Goal: Use online tool/utility: Use online tool/utility

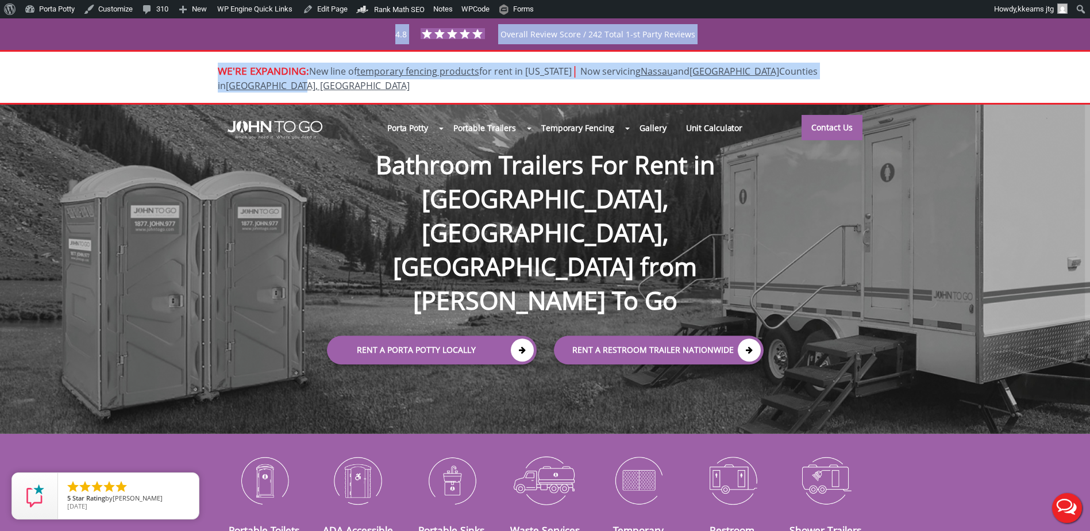
drag, startPoint x: 213, startPoint y: 31, endPoint x: 892, endPoint y: 75, distance: 680.5
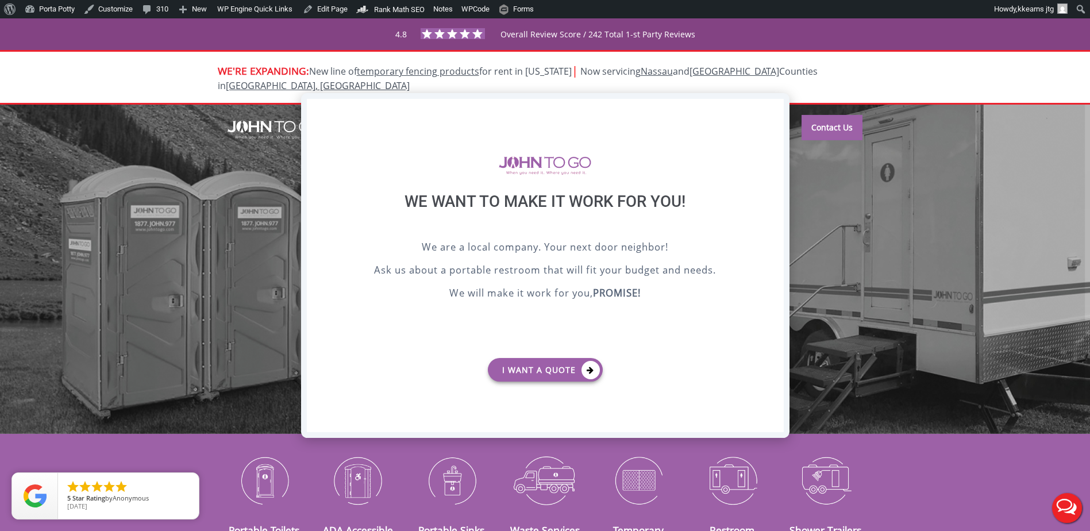
click at [773, 113] on div "X" at bounding box center [774, 109] width 18 height 20
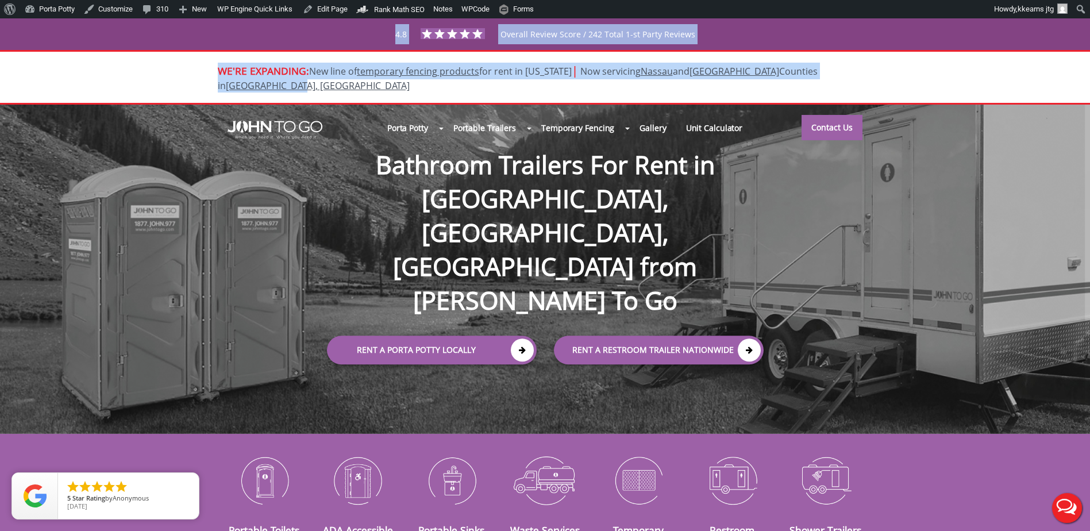
drag, startPoint x: 203, startPoint y: 28, endPoint x: 870, endPoint y: 72, distance: 668.5
click at [1033, 61] on div "WE'RE EXPANDING: New line of temporary fencing products for rent in Florida | N…" at bounding box center [545, 77] width 1090 height 55
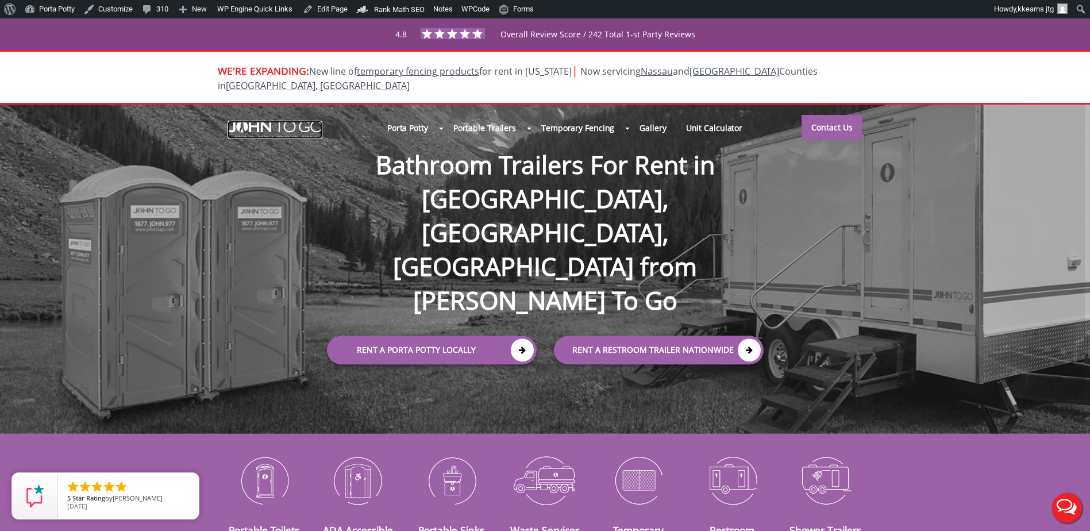
click at [287, 121] on img at bounding box center [275, 130] width 95 height 18
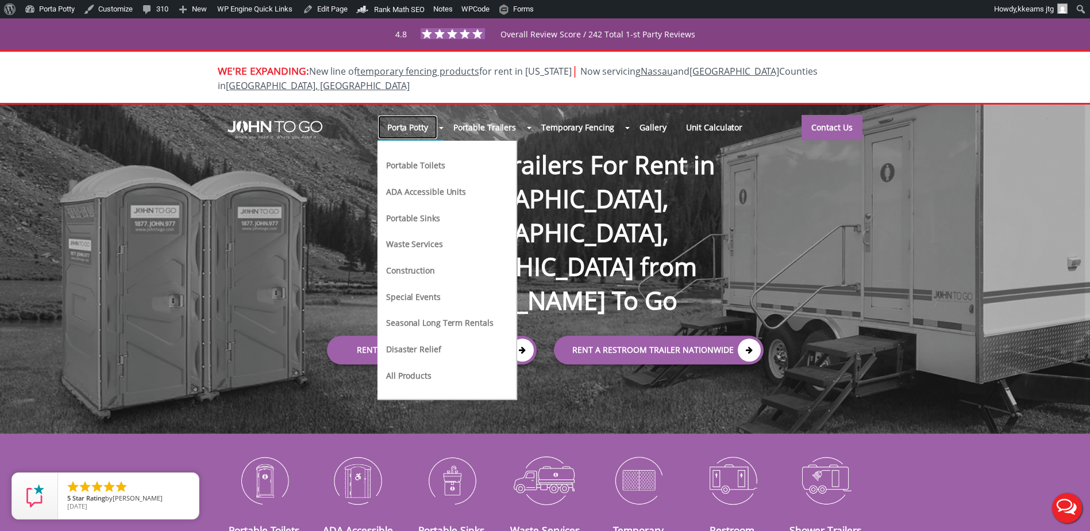
click at [403, 115] on link "Porta Potty" at bounding box center [407, 127] width 60 height 25
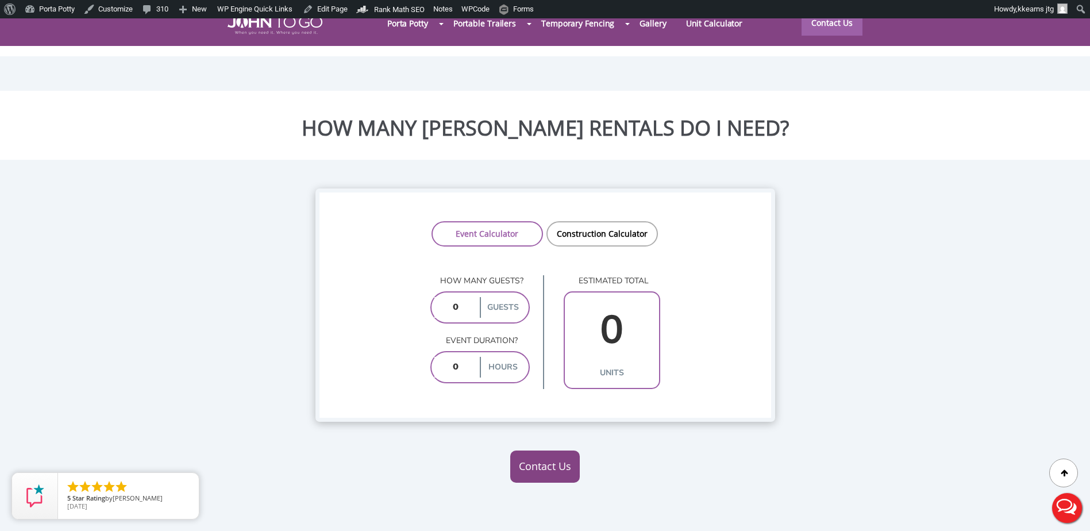
scroll to position [862, 0]
drag, startPoint x: 466, startPoint y: 276, endPoint x: 406, endPoint y: 256, distance: 63.6
type input "120"
drag, startPoint x: 467, startPoint y: 341, endPoint x: 400, endPoint y: 317, distance: 70.7
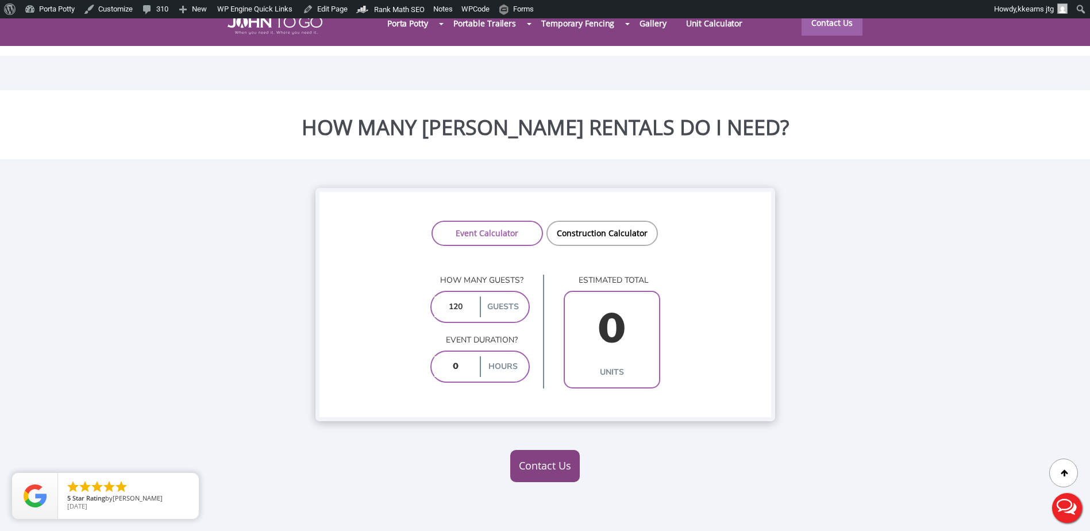
type input "10"
type input "6"
click at [469, 356] on input "10" at bounding box center [455, 366] width 43 height 21
type input "1"
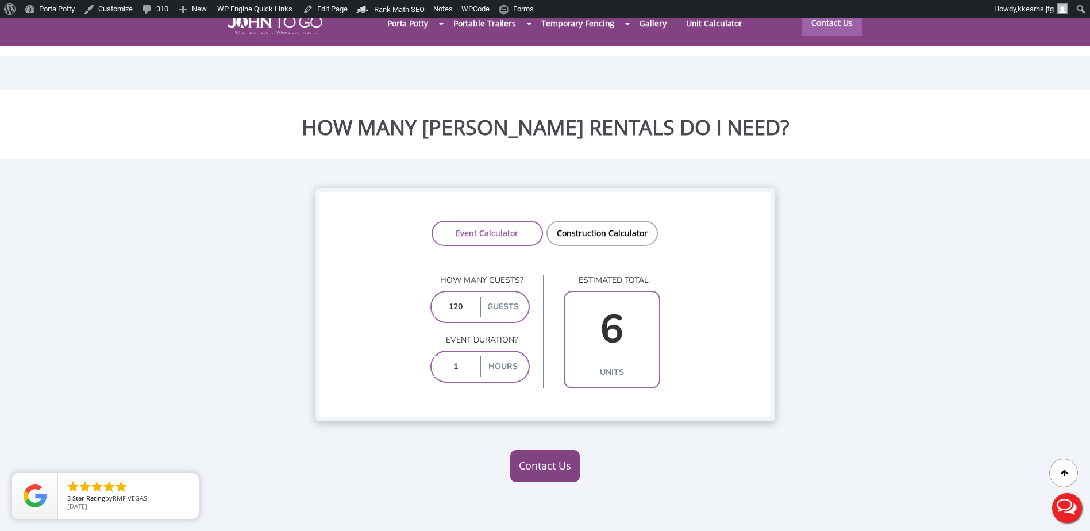
type input "3"
type input "10"
type input "6"
type input "1"
type input "3"
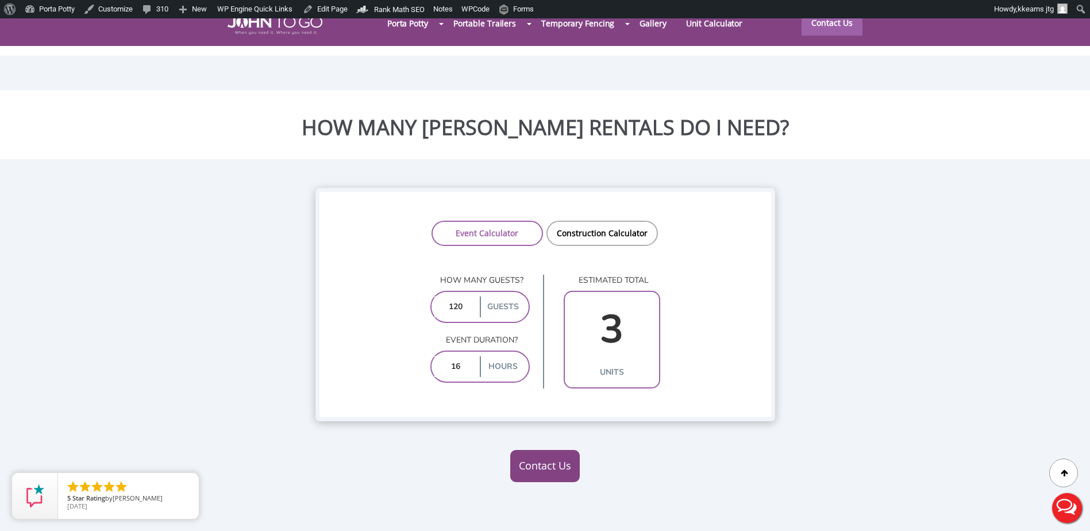
type input "10"
type input "6"
type input "1"
type input "3"
type input "10"
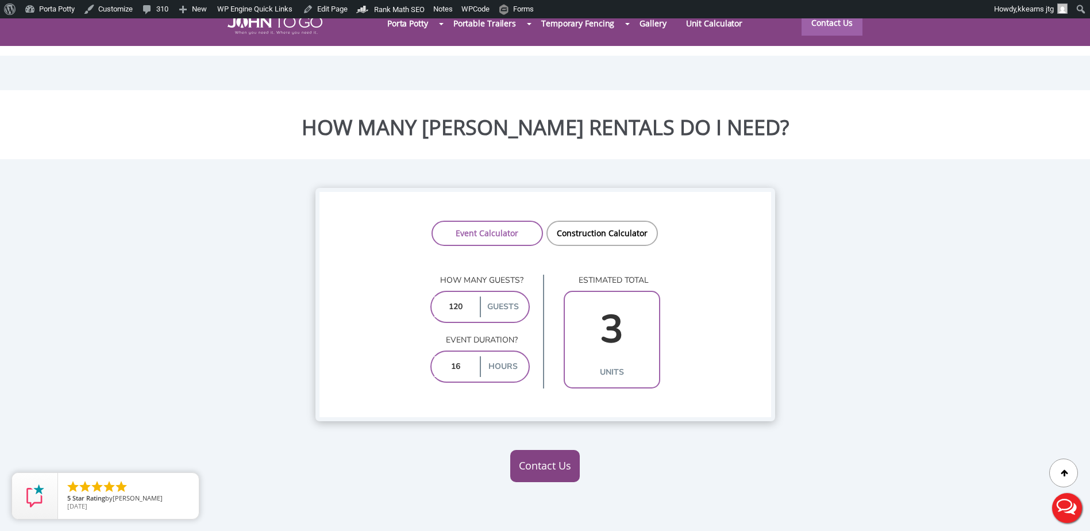
type input "6"
type input "1"
type input "3"
type input "10"
type input "6"
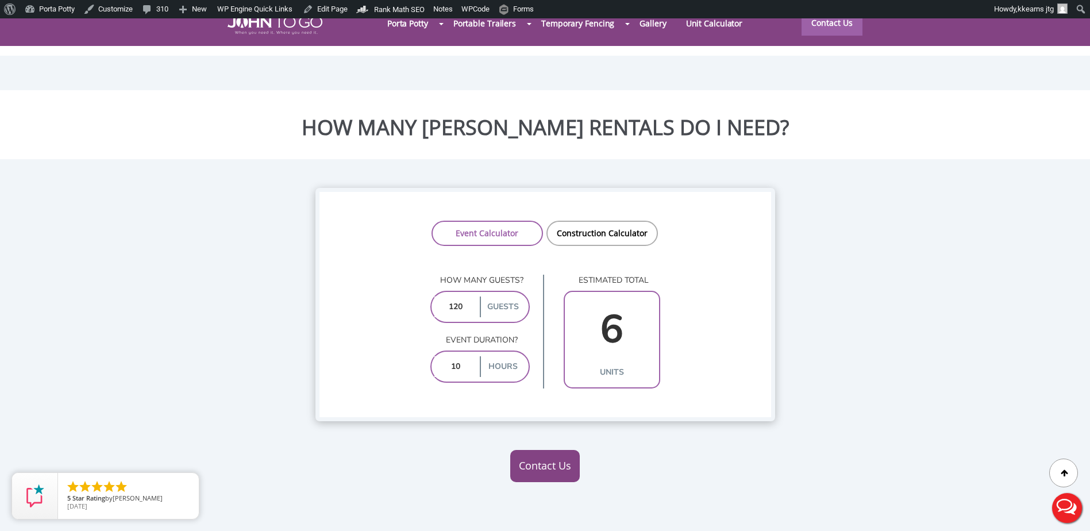
type input "1"
type input "3"
type input "10"
type input "6"
type input "1"
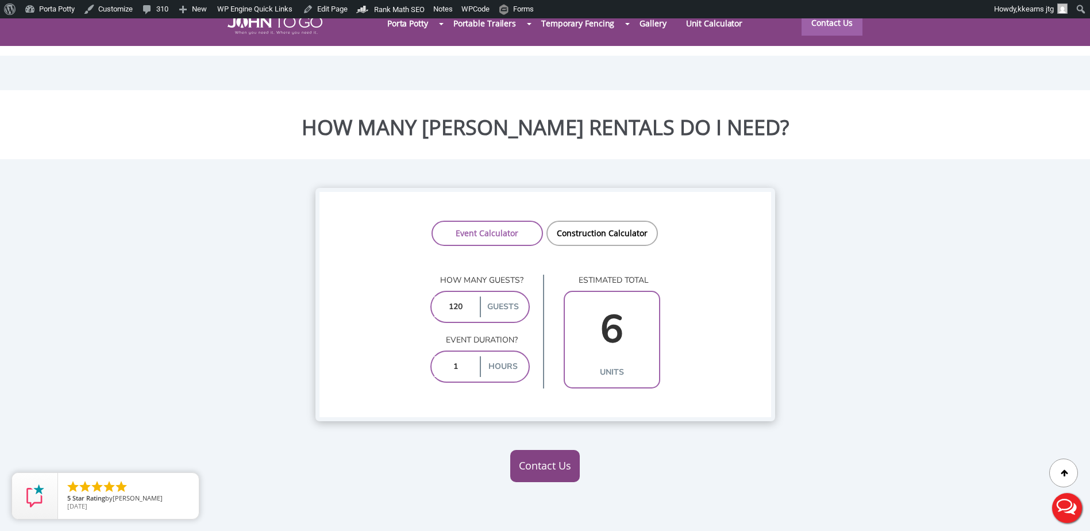
type input "3"
type input "2"
type input "3"
type input "10"
type input "6"
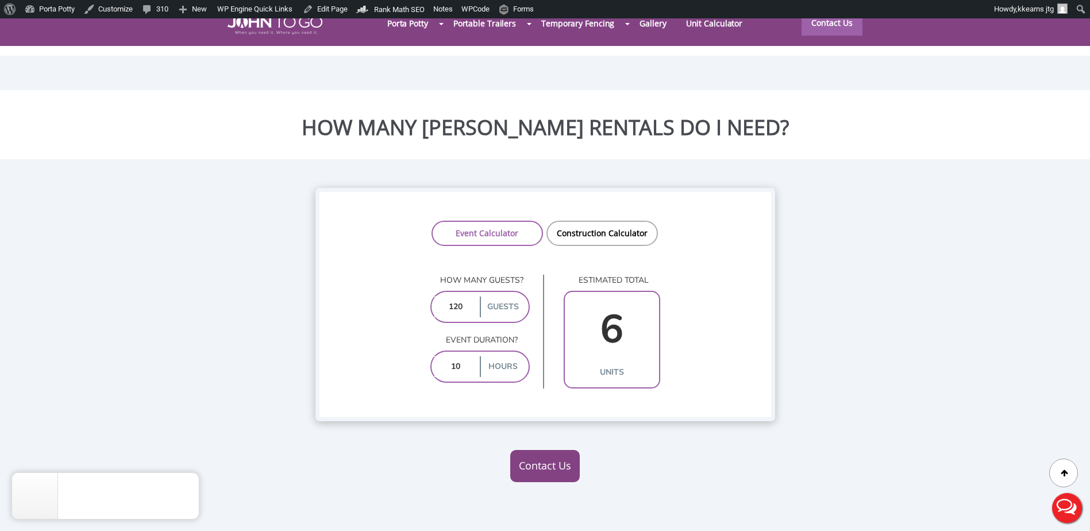
type input "1"
type input "3"
type input "2"
type input "3"
type input "2"
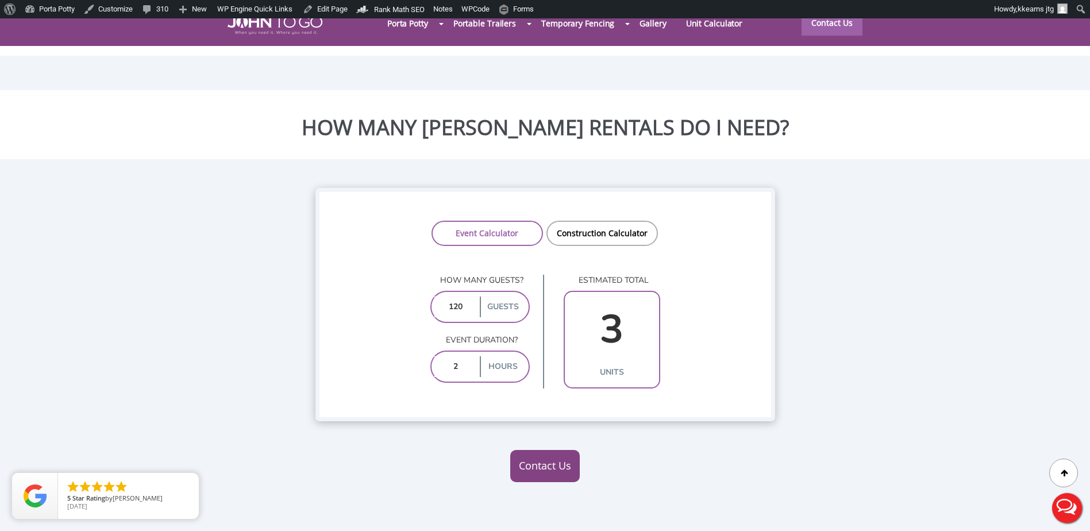
click at [604, 221] on link "Construction Calculator" at bounding box center [601, 233] width 111 height 25
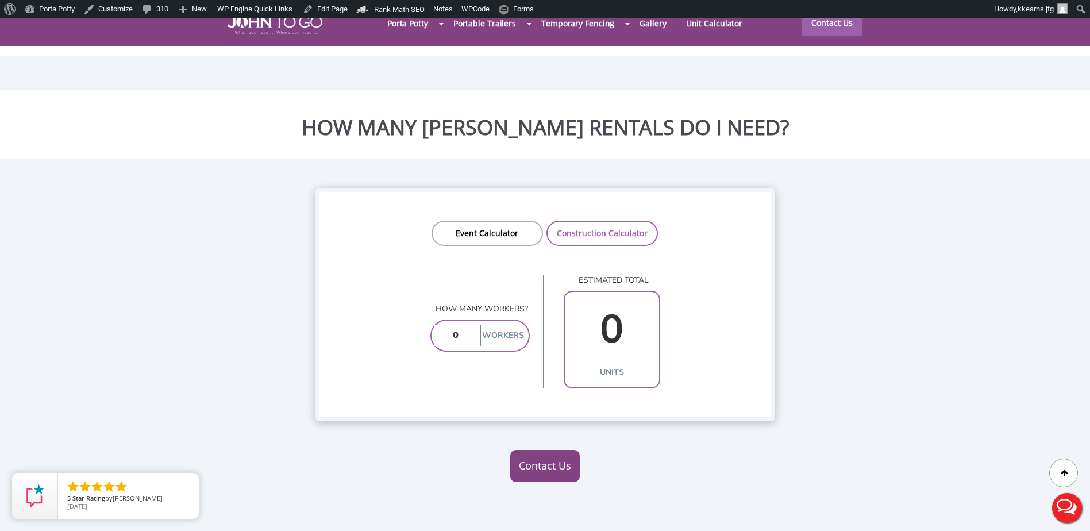
click at [467, 325] on input "number" at bounding box center [455, 335] width 43 height 21
click at [468, 325] on input "number" at bounding box center [455, 335] width 43 height 21
type input "40"
type input "4"
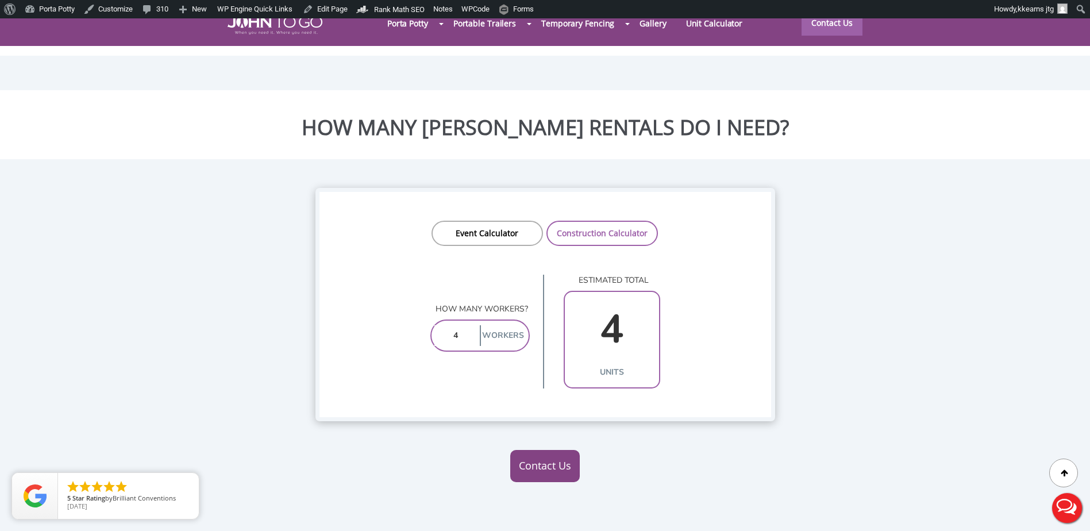
type input "1"
type input "50"
type input "5"
type input "1"
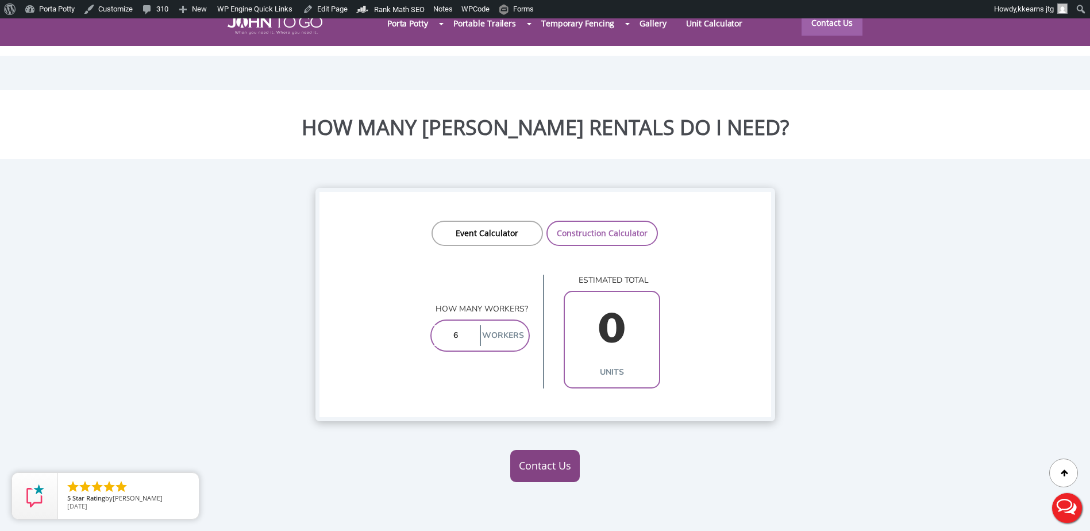
type input "60"
type input "6"
type input "60"
